Goal: Navigation & Orientation: Find specific page/section

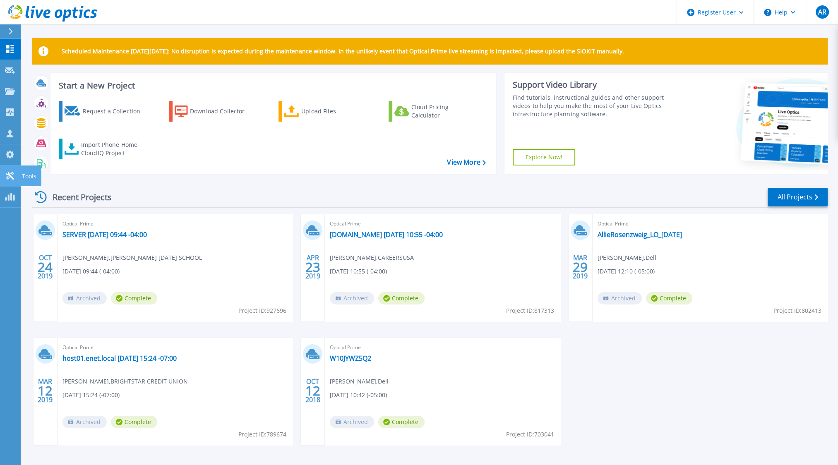
click at [7, 179] on icon at bounding box center [10, 176] width 10 height 8
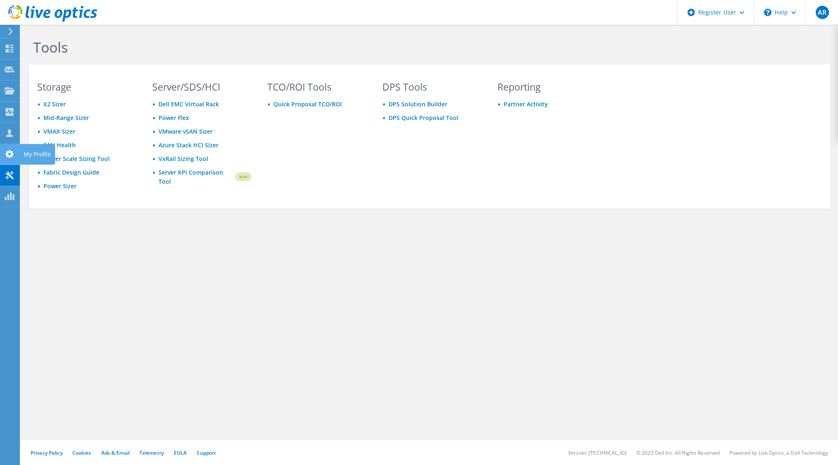
click at [10, 159] on div at bounding box center [10, 155] width 10 height 9
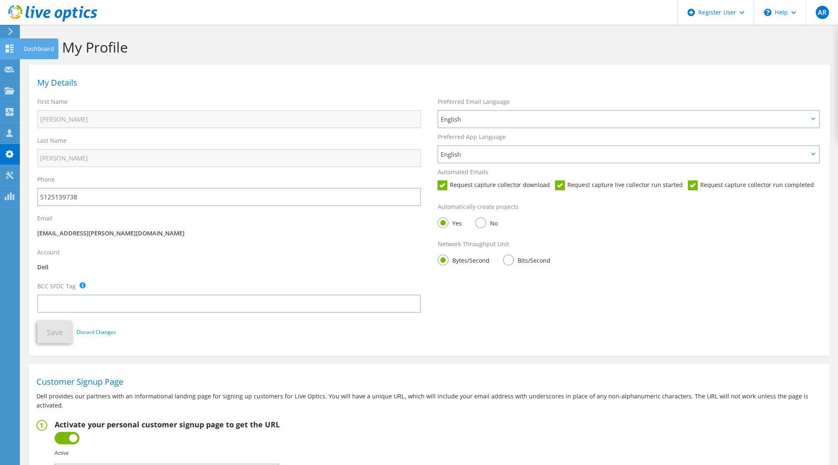
click at [10, 51] on icon at bounding box center [10, 49] width 10 height 8
